Goal: Task Accomplishment & Management: Use online tool/utility

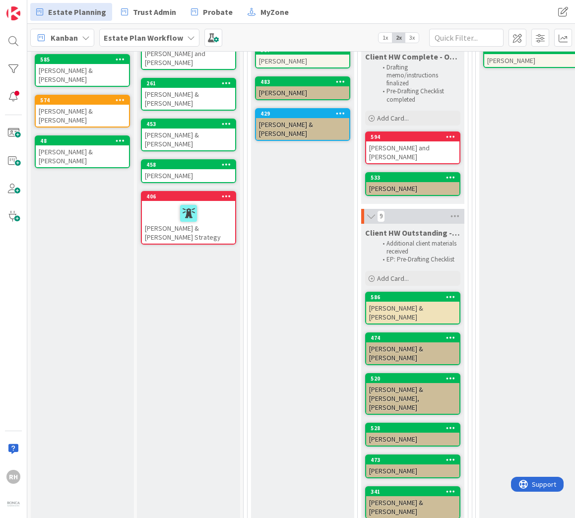
scroll to position [198, 0]
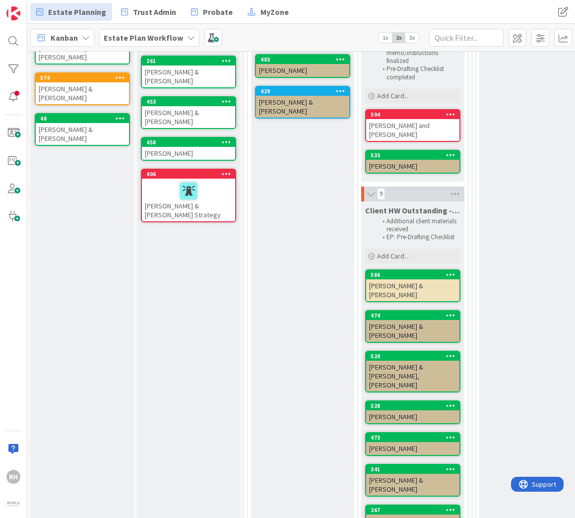
click at [335, 450] on div "P1A: Client Meeting Scheduled Conflicts cleared Meeting scheduled and calendare…" at bounding box center [302, 318] width 103 height 761
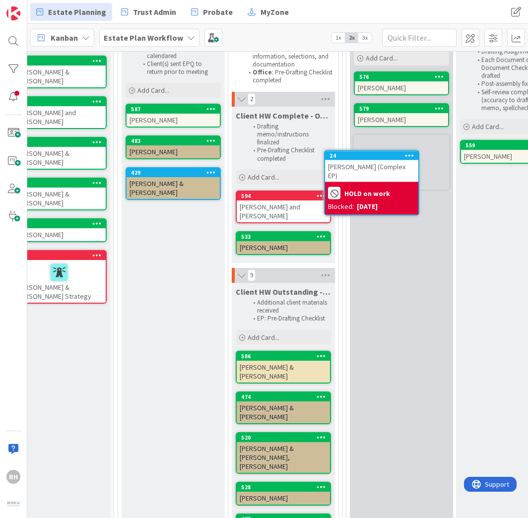
scroll to position [117, 138]
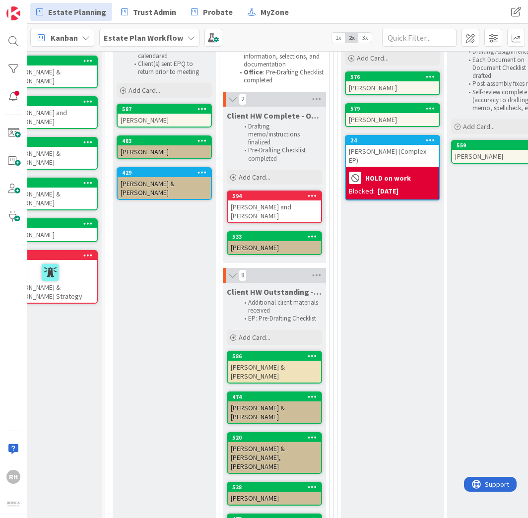
click at [400, 175] on b "HOLD on work" at bounding box center [388, 178] width 46 height 7
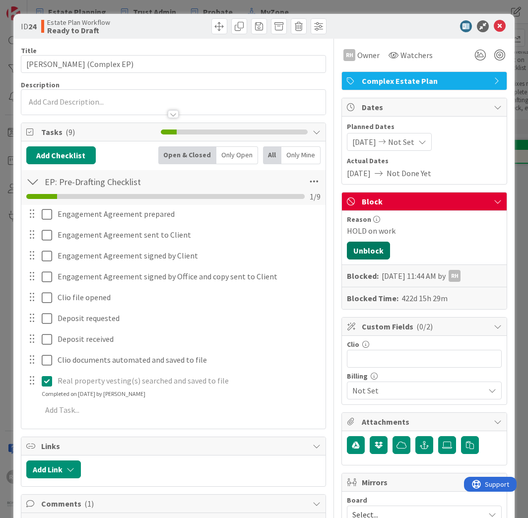
click at [365, 248] on button "Unblock" at bounding box center [368, 251] width 43 height 18
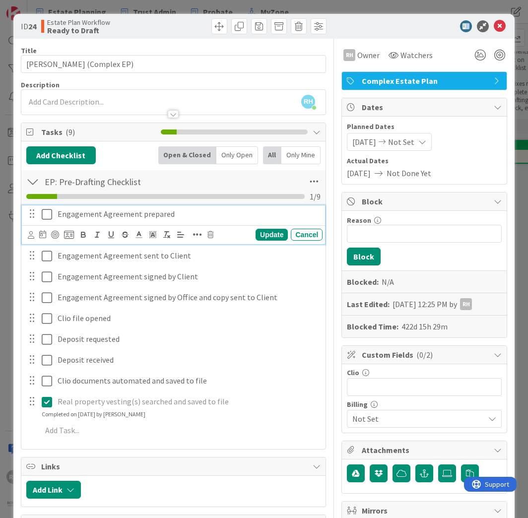
click at [253, 215] on p "Engagement Agreement prepared" at bounding box center [188, 213] width 261 height 11
click at [207, 237] on icon at bounding box center [210, 234] width 6 height 7
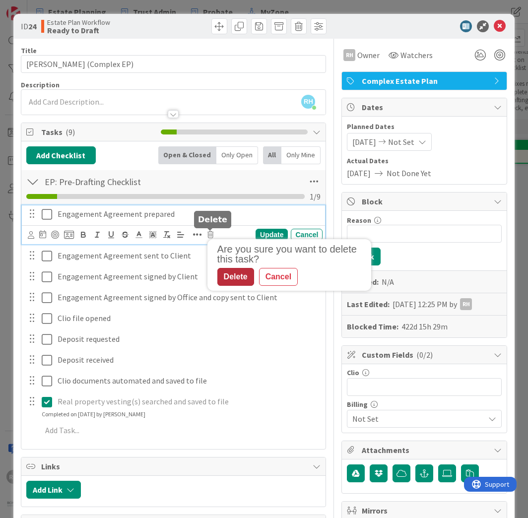
click at [242, 281] on div "Delete" at bounding box center [235, 277] width 37 height 18
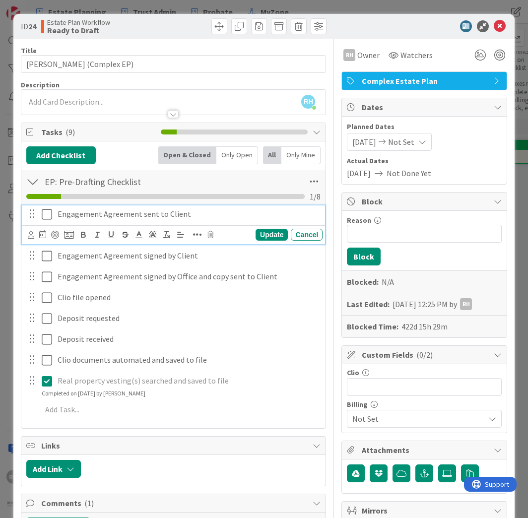
click at [252, 219] on p "Engagement Agreement sent to Client" at bounding box center [188, 213] width 261 height 11
click at [209, 235] on icon at bounding box center [210, 234] width 6 height 7
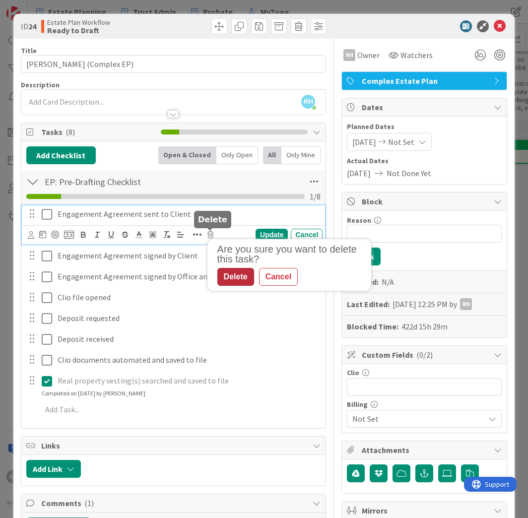
click at [237, 278] on div "Delete" at bounding box center [235, 277] width 37 height 18
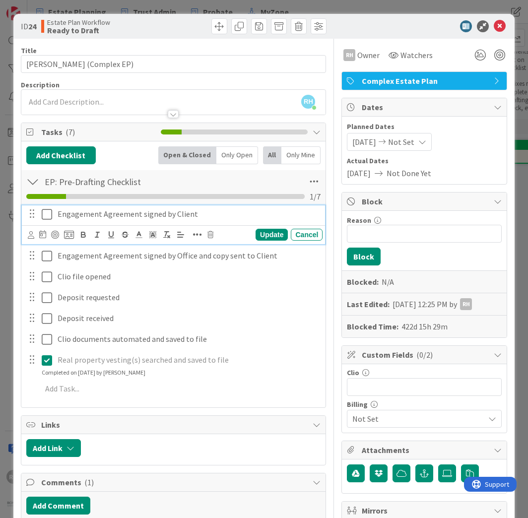
click at [206, 217] on p "Engagement Agreement signed by Client" at bounding box center [188, 213] width 261 height 11
click at [209, 237] on icon at bounding box center [210, 234] width 6 height 7
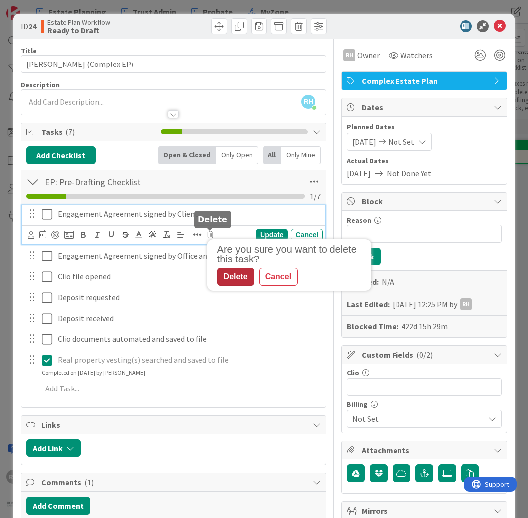
click at [238, 270] on div "Delete" at bounding box center [235, 277] width 37 height 18
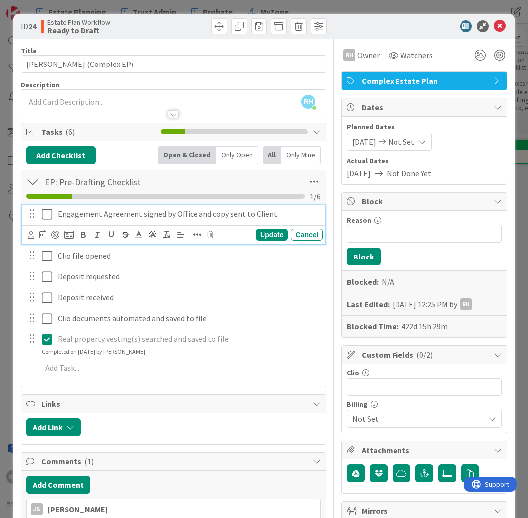
click at [204, 212] on p "Engagement Agreement signed by Office and copy sent to Client" at bounding box center [188, 213] width 261 height 11
click at [207, 234] on icon at bounding box center [210, 234] width 6 height 7
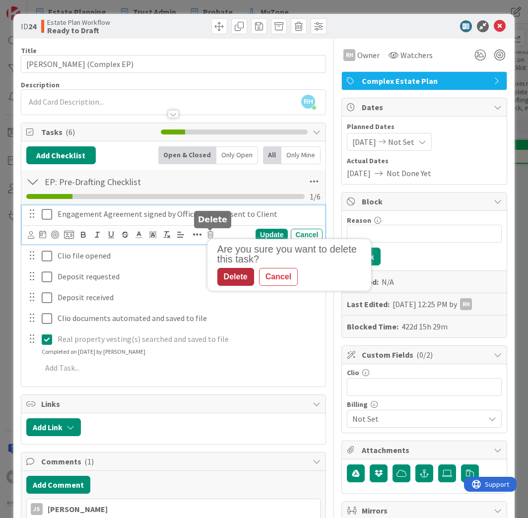
click at [226, 275] on div "Delete" at bounding box center [235, 277] width 37 height 18
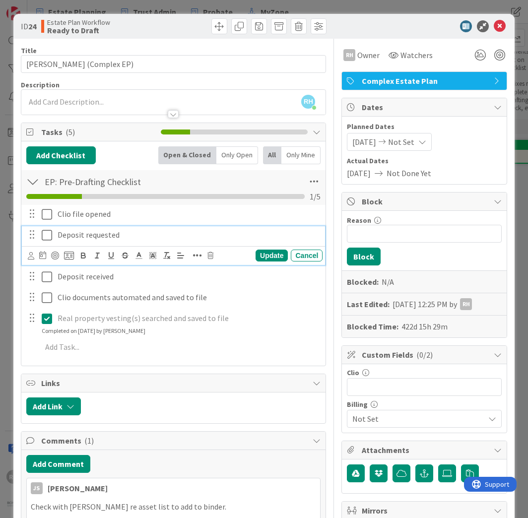
click at [185, 239] on p "Deposit requested" at bounding box center [188, 234] width 261 height 11
click at [206, 259] on div "Update Cancel" at bounding box center [175, 255] width 295 height 13
click at [211, 258] on icon at bounding box center [210, 255] width 6 height 7
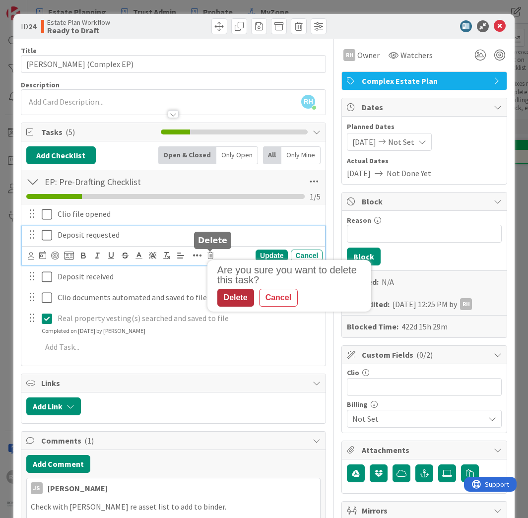
click at [232, 295] on div "Delete" at bounding box center [235, 298] width 37 height 18
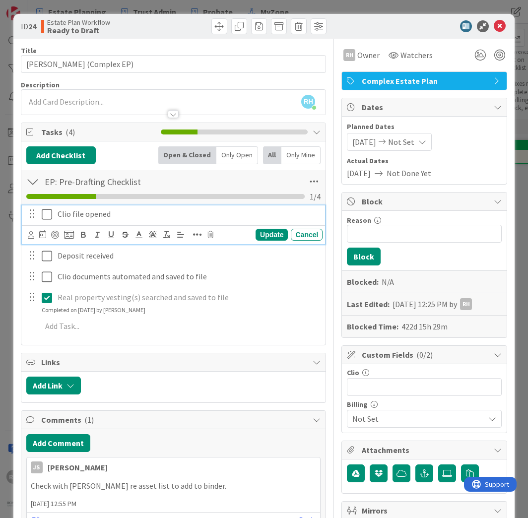
click at [158, 221] on div "Clio file opened" at bounding box center [188, 213] width 269 height 17
click at [210, 235] on icon at bounding box center [210, 234] width 6 height 7
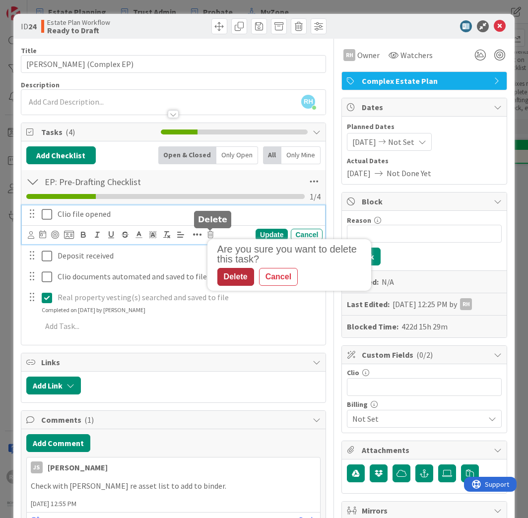
click at [242, 272] on div "Delete" at bounding box center [235, 277] width 37 height 18
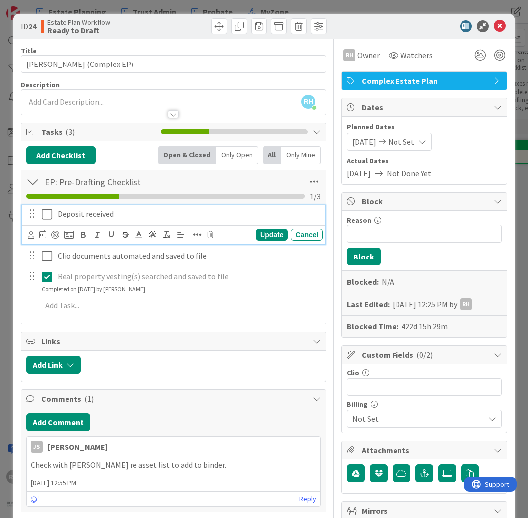
click at [155, 216] on p "Deposit received" at bounding box center [188, 213] width 261 height 11
click at [209, 234] on icon at bounding box center [210, 234] width 6 height 7
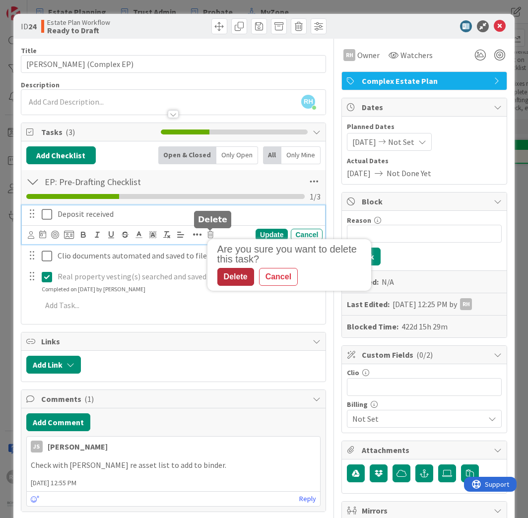
click at [233, 280] on div "Delete" at bounding box center [235, 277] width 37 height 18
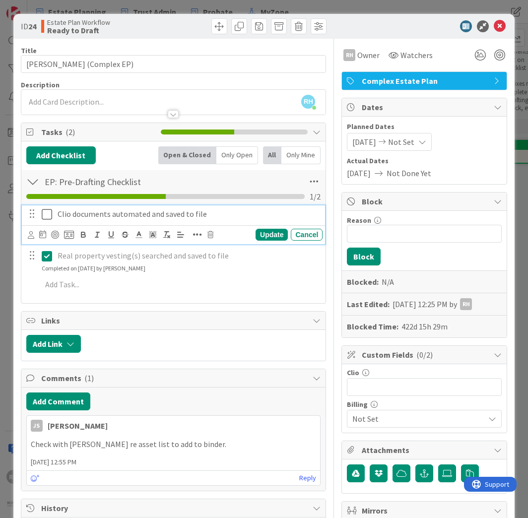
click at [196, 217] on p "Clio documents automated and saved to file" at bounding box center [188, 213] width 261 height 11
click at [257, 295] on div "Clio documents automated and saved to file Update Cancel Real property vesting(…" at bounding box center [173, 251] width 295 height 92
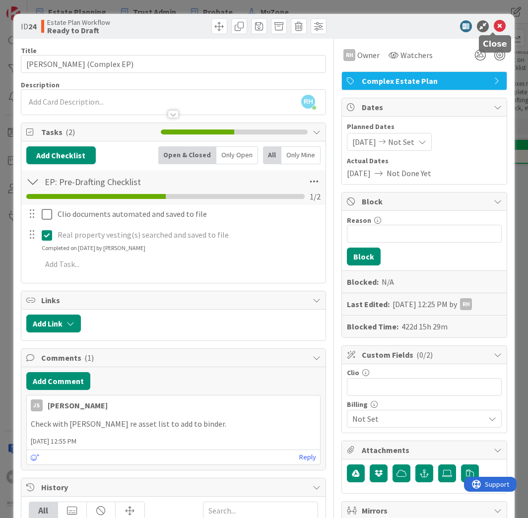
click at [494, 24] on icon at bounding box center [500, 26] width 12 height 12
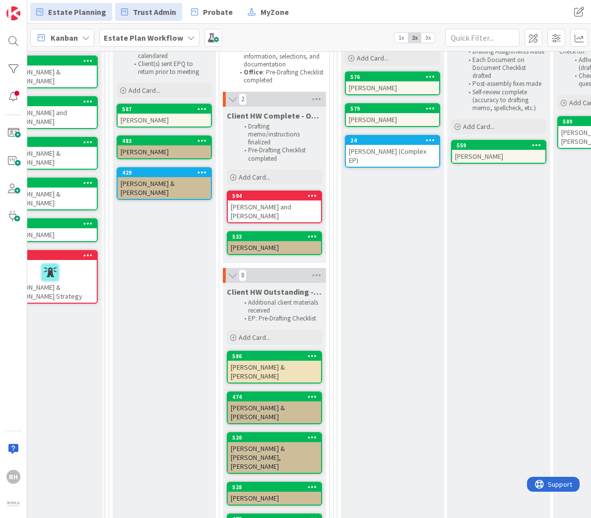
click at [139, 4] on link "Trust Admin" at bounding box center [148, 12] width 67 height 18
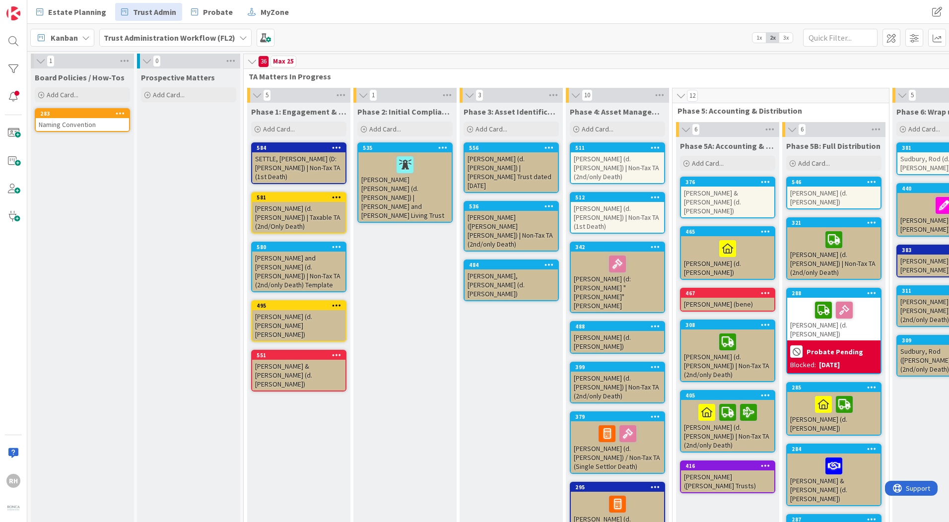
click at [575, 201] on div "512" at bounding box center [617, 197] width 93 height 9
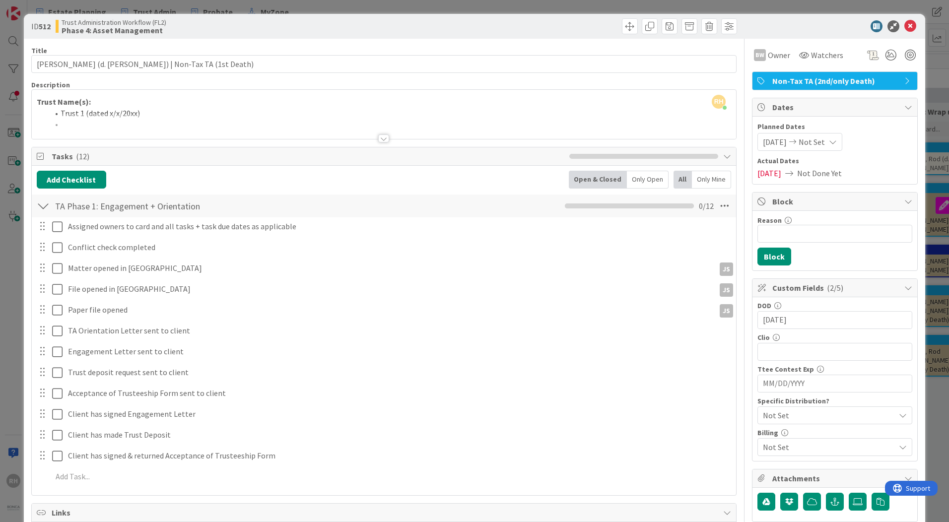
click at [575, 24] on div at bounding box center [830, 26] width 176 height 12
click at [575, 22] on icon at bounding box center [910, 26] width 12 height 12
